Goal: Task Accomplishment & Management: Complete application form

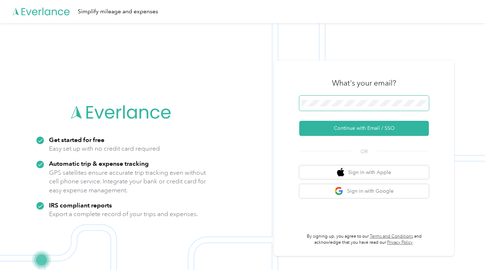
click at [354, 98] on span at bounding box center [364, 103] width 130 height 15
click at [344, 100] on span at bounding box center [364, 103] width 130 height 15
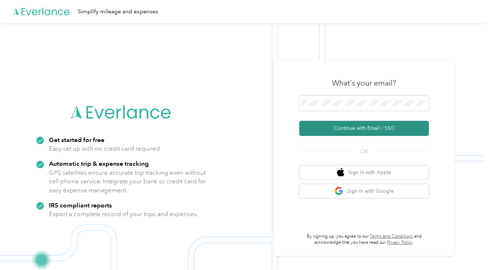
click at [352, 131] on button "Continue with Email / SSO" at bounding box center [364, 128] width 130 height 15
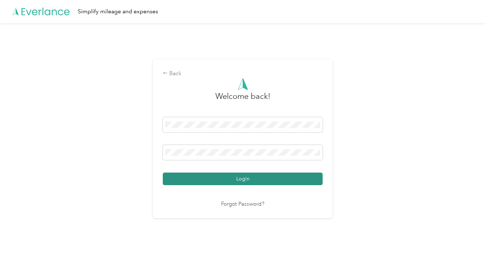
click at [270, 175] on button "Login" at bounding box center [243, 179] width 160 height 13
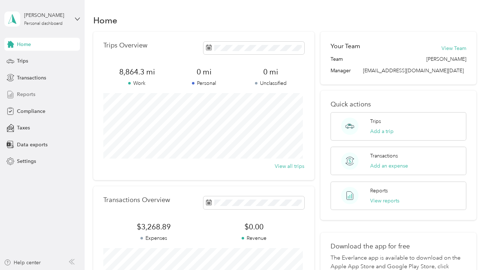
click at [23, 93] on span "Reports" at bounding box center [26, 95] width 18 height 8
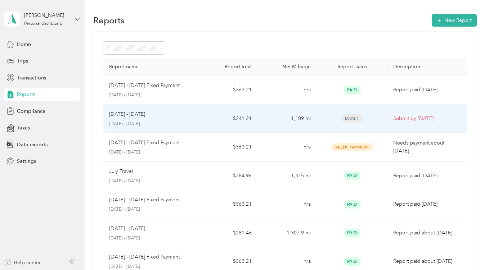
click at [124, 119] on div "[DATE] - [DATE] [DATE] - [DATE]" at bounding box center [150, 119] width 83 height 17
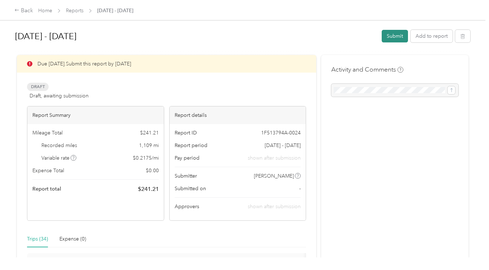
click at [391, 37] on button "Submit" at bounding box center [395, 36] width 26 height 13
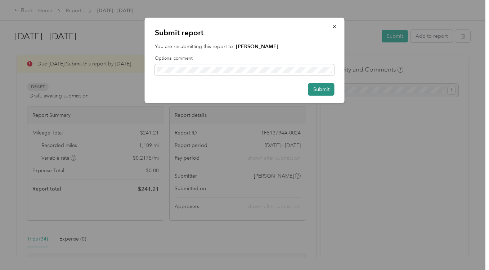
click at [325, 88] on button "Submit" at bounding box center [321, 89] width 26 height 13
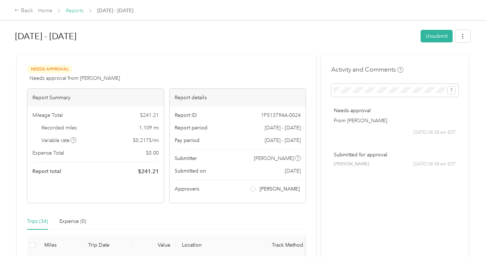
click at [76, 13] on link "Reports" at bounding box center [75, 11] width 18 height 6
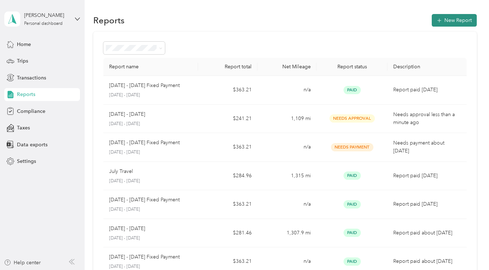
click at [454, 17] on button "New Report" at bounding box center [454, 20] width 45 height 13
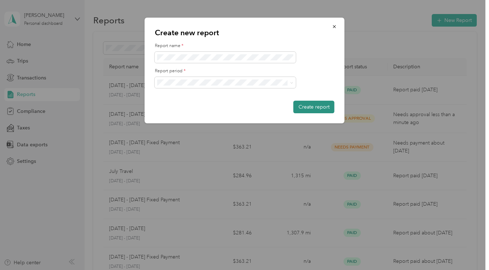
click at [305, 107] on button "Create report" at bounding box center [313, 107] width 41 height 13
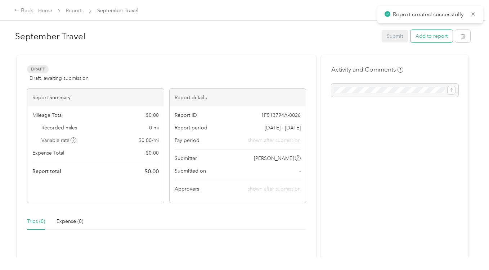
click at [432, 37] on button "Add to report" at bounding box center [432, 36] width 42 height 13
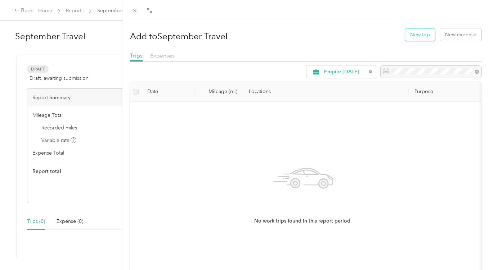
click at [414, 34] on button "New trip" at bounding box center [420, 34] width 30 height 13
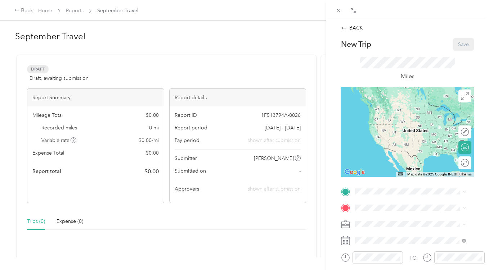
click at [388, 197] on div "TO Add photo" at bounding box center [407, 273] width 133 height 174
click at [392, 136] on div "Home Base [STREET_ADDRESS][US_STATE]" at bounding box center [405, 136] width 72 height 15
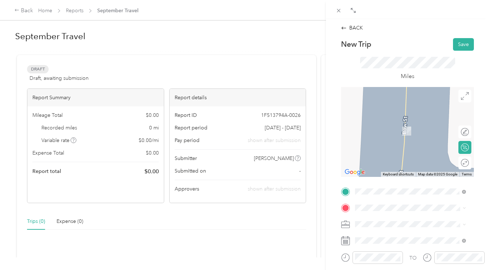
click at [396, 125] on span "[STREET_ADDRESS][PERSON_NAME][US_STATE]" at bounding box center [416, 123] width 95 height 13
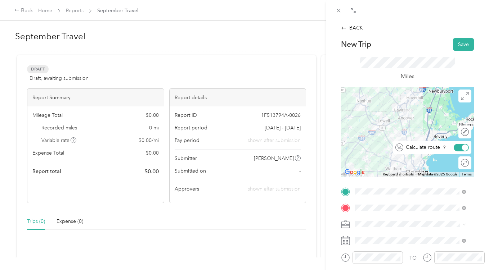
click at [462, 148] on div at bounding box center [465, 147] width 6 height 6
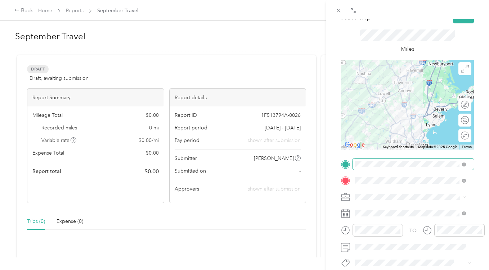
scroll to position [36, 0]
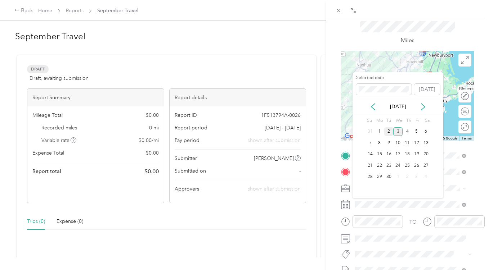
click at [387, 130] on div "2" at bounding box center [388, 131] width 9 height 9
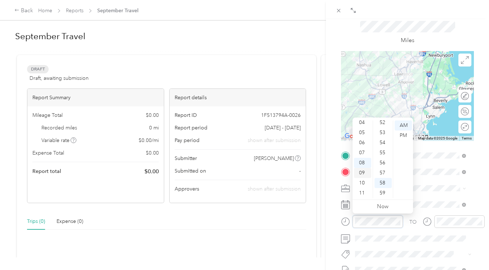
scroll to position [0, 0]
click at [364, 127] on div "12" at bounding box center [362, 126] width 17 height 10
click at [382, 185] on div "30" at bounding box center [383, 189] width 17 height 10
click at [403, 133] on div "PM" at bounding box center [403, 136] width 17 height 10
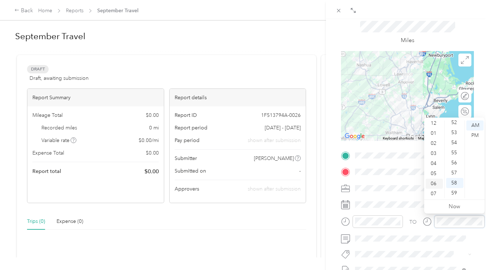
scroll to position [0, 0]
click at [433, 134] on div "01" at bounding box center [434, 136] width 17 height 10
click at [457, 129] on div "00" at bounding box center [454, 126] width 17 height 10
click at [476, 135] on div "PM" at bounding box center [474, 136] width 17 height 10
click at [480, 107] on div "BACK New Trip Save This trip cannot be edited because it is either under review…" at bounding box center [407, 154] width 163 height 270
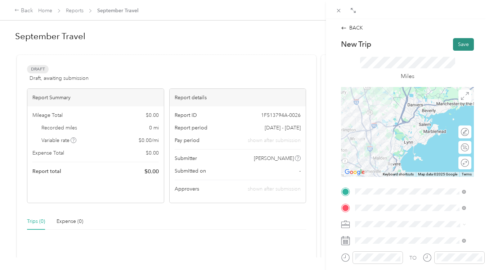
click at [458, 45] on button "Save" at bounding box center [463, 44] width 21 height 13
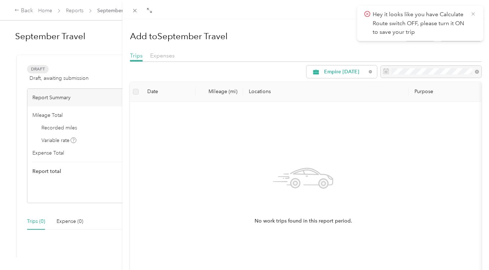
click at [472, 12] on icon at bounding box center [473, 14] width 6 height 6
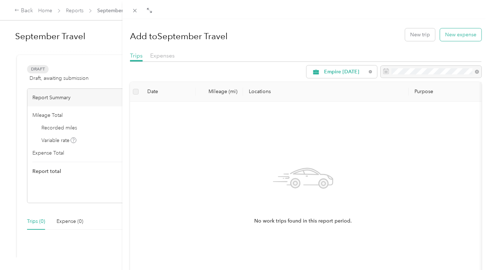
click at [443, 32] on button "New expense" at bounding box center [460, 34] width 41 height 13
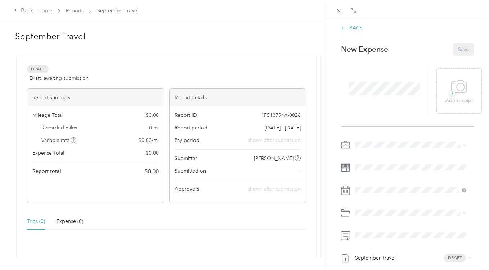
click at [354, 27] on div "BACK" at bounding box center [352, 28] width 22 height 8
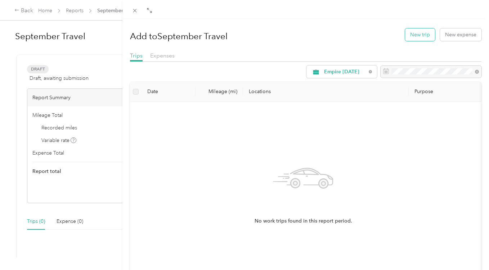
click at [416, 33] on button "New trip" at bounding box center [420, 34] width 30 height 13
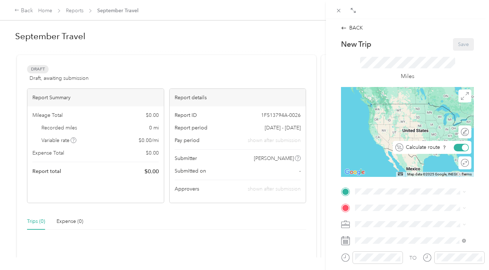
click at [462, 146] on div at bounding box center [465, 147] width 6 height 6
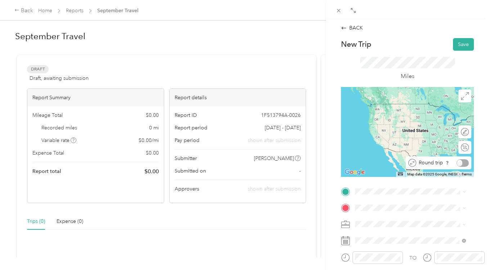
click at [461, 163] on div "Round trip" at bounding box center [442, 164] width 53 height 8
click at [458, 164] on div "Round trip" at bounding box center [440, 164] width 55 height 8
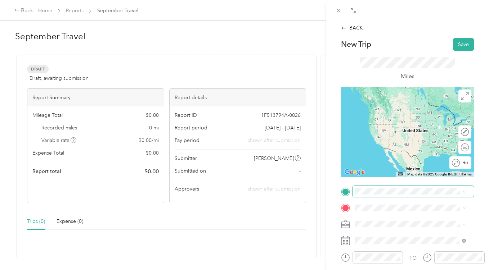
click at [367, 197] on span at bounding box center [413, 192] width 121 height 12
click at [386, 140] on span "[STREET_ADDRESS][US_STATE]" at bounding box center [405, 140] width 72 height 6
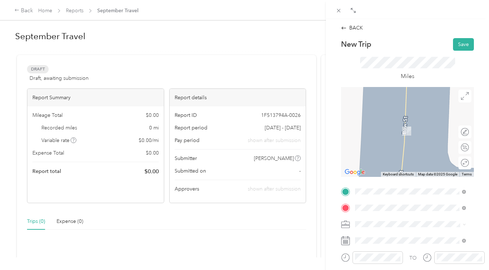
click at [408, 126] on span "[STREET_ADDRESS][PERSON_NAME][US_STATE]" at bounding box center [416, 123] width 95 height 13
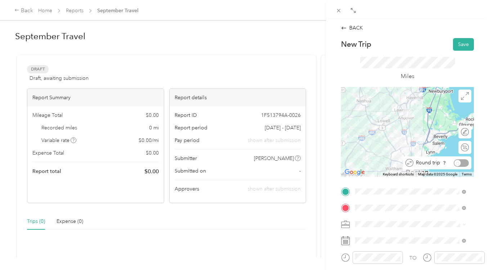
click at [457, 163] on div "Round trip" at bounding box center [440, 164] width 55 height 8
click at [461, 146] on div at bounding box center [463, 148] width 9 height 8
click at [459, 166] on div at bounding box center [461, 164] width 15 height 8
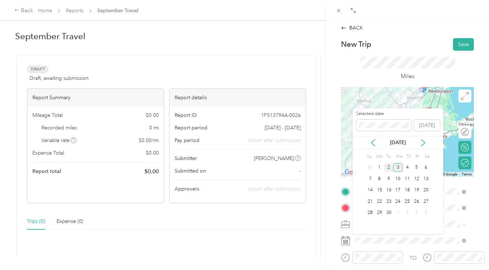
click at [386, 166] on div "2" at bounding box center [388, 167] width 9 height 9
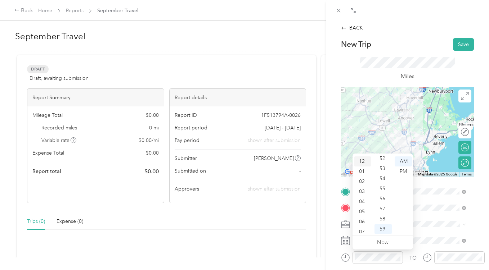
click at [362, 161] on div "12" at bounding box center [362, 162] width 17 height 10
click at [385, 161] on div "00" at bounding box center [383, 162] width 17 height 10
click at [386, 175] on div "30" at bounding box center [383, 176] width 17 height 10
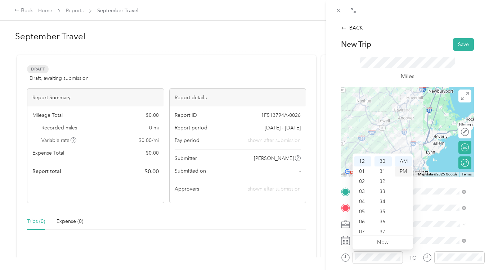
click at [405, 171] on div "PM" at bounding box center [403, 172] width 17 height 10
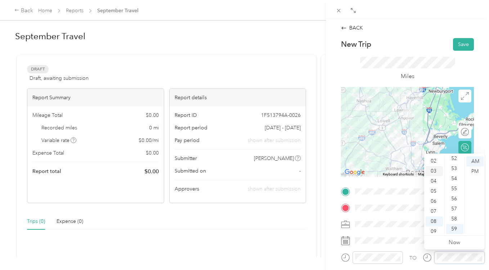
scroll to position [0, 0]
click at [435, 172] on div "01" at bounding box center [434, 172] width 17 height 10
click at [455, 164] on div "00" at bounding box center [454, 162] width 17 height 10
click at [475, 171] on div "PM" at bounding box center [474, 172] width 17 height 10
click at [476, 134] on div "BACK New Trip Save This trip cannot be edited because it is either under review…" at bounding box center [407, 154] width 163 height 270
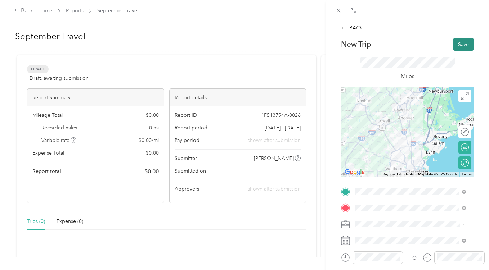
click at [462, 42] on button "Save" at bounding box center [463, 44] width 21 height 13
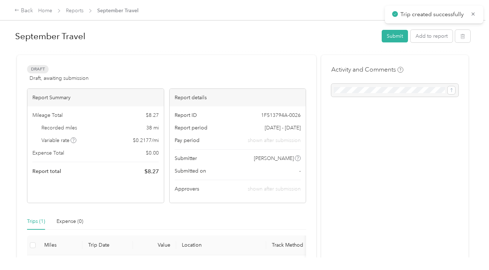
click at [473, 13] on icon at bounding box center [473, 14] width 6 height 6
